Goal: Information Seeking & Learning: Learn about a topic

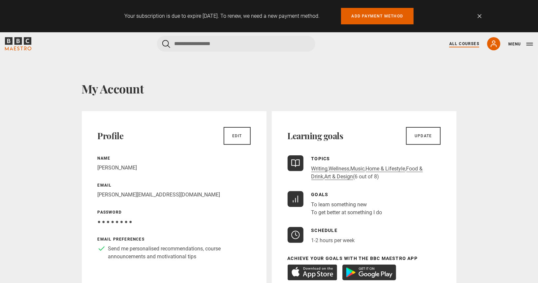
click at [465, 44] on link "All Courses" at bounding box center [464, 44] width 30 height 6
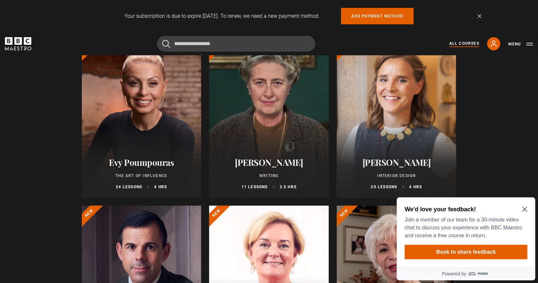
scroll to position [98, 0]
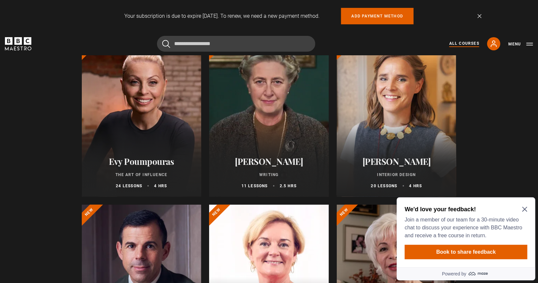
click at [524, 209] on icon "Close Maze Prompt" at bounding box center [523, 209] width 5 height 5
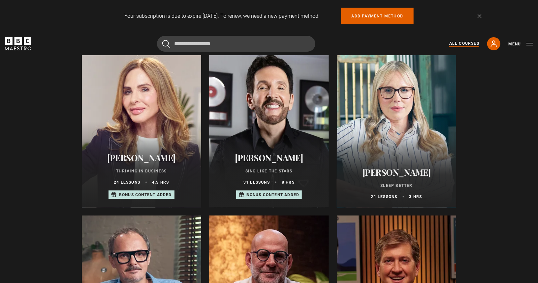
scroll to position [420, 0]
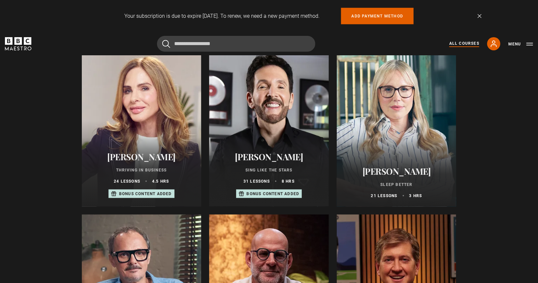
click at [282, 153] on div "Eric Vetro Sing Like the Stars 31 lessons 8 hrs Bonus content added" at bounding box center [269, 175] width 120 height 63
click at [281, 131] on div at bounding box center [269, 128] width 120 height 158
click at [276, 178] on div "Eric Vetro Sing Like the Stars 31 lessons 8 hrs Bonus content added" at bounding box center [269, 175] width 120 height 63
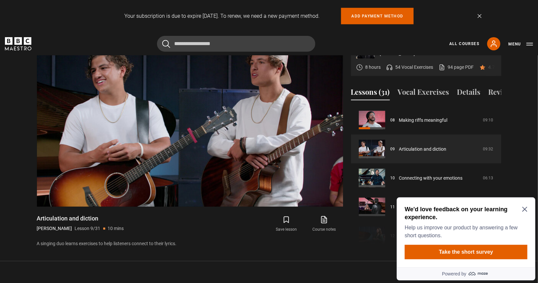
click at [522, 210] on icon "Close Maze Prompt" at bounding box center [523, 209] width 5 height 5
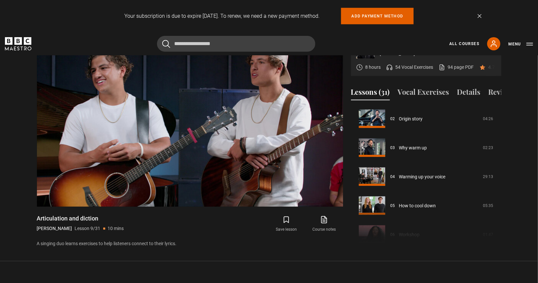
scroll to position [64, 0]
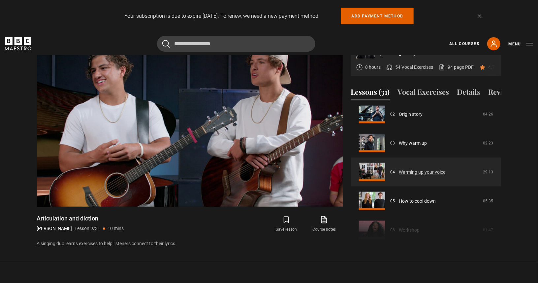
click at [418, 175] on link "Warming up your voice" at bounding box center [422, 172] width 46 height 7
